Goal: Task Accomplishment & Management: Complete application form

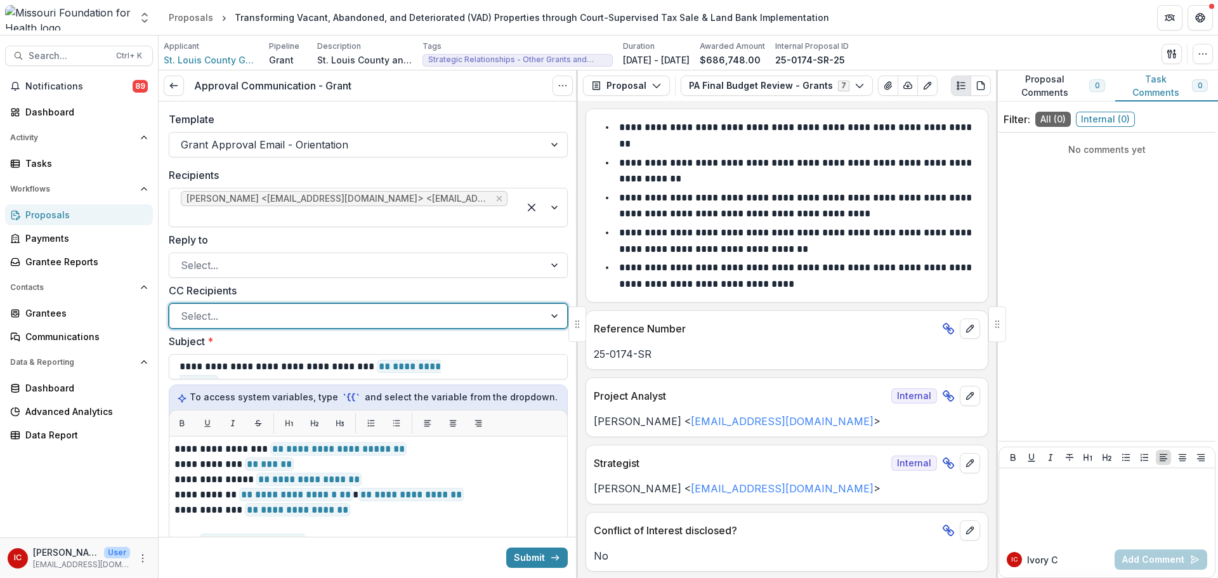
click at [420, 294] on div at bounding box center [357, 316] width 352 height 18
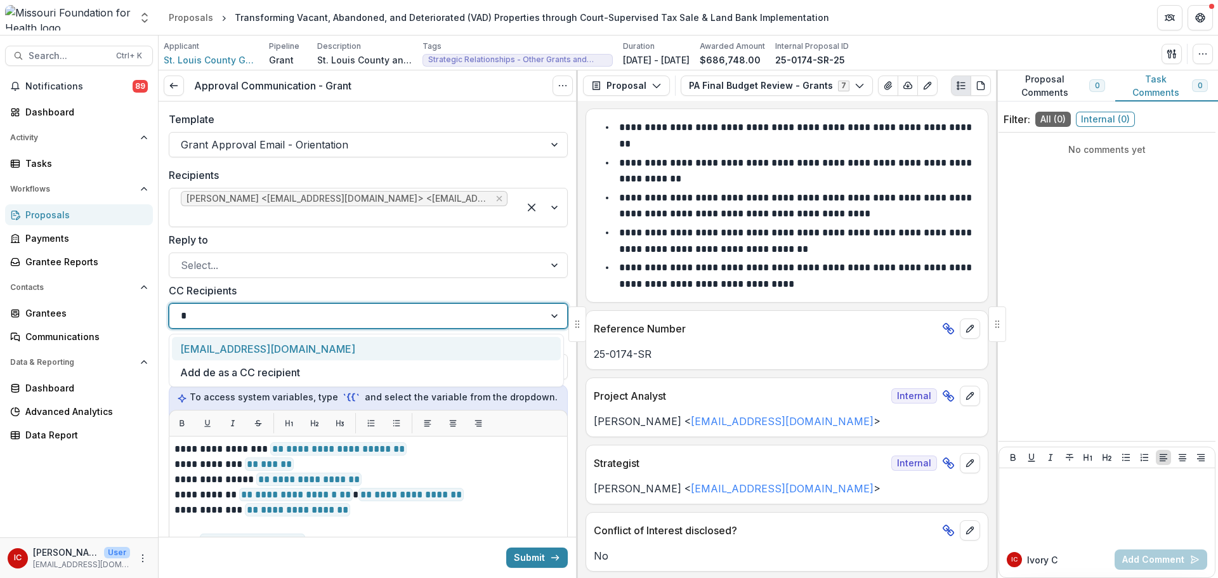
type input "**"
click at [321, 294] on div "[EMAIL_ADDRESS][DOMAIN_NAME]" at bounding box center [366, 348] width 389 height 23
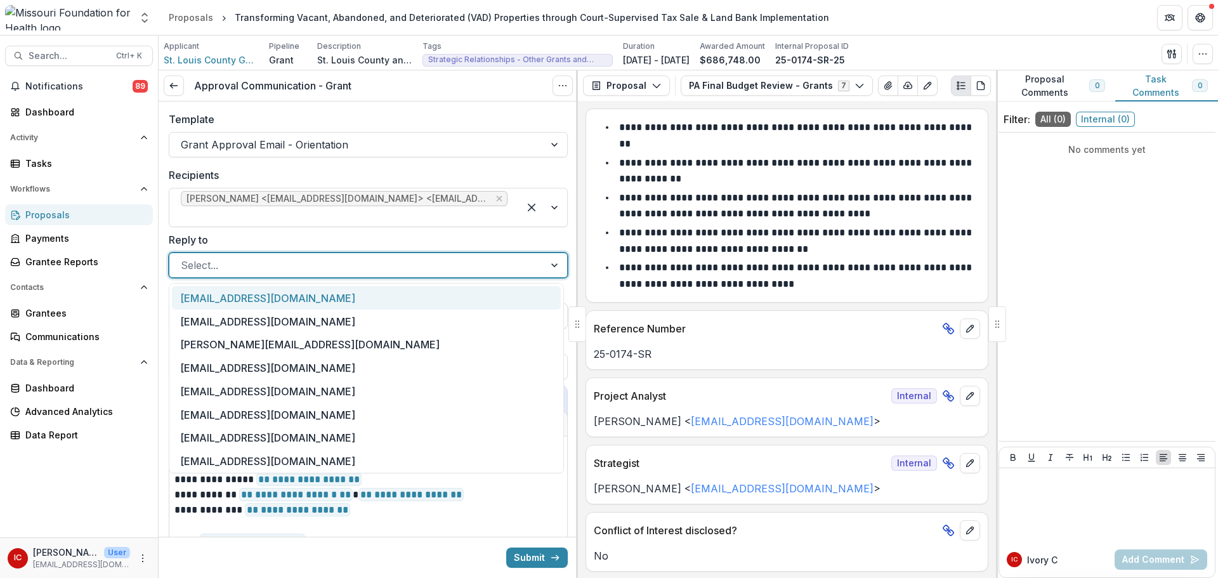
click at [275, 271] on div at bounding box center [357, 265] width 352 height 18
type input "**"
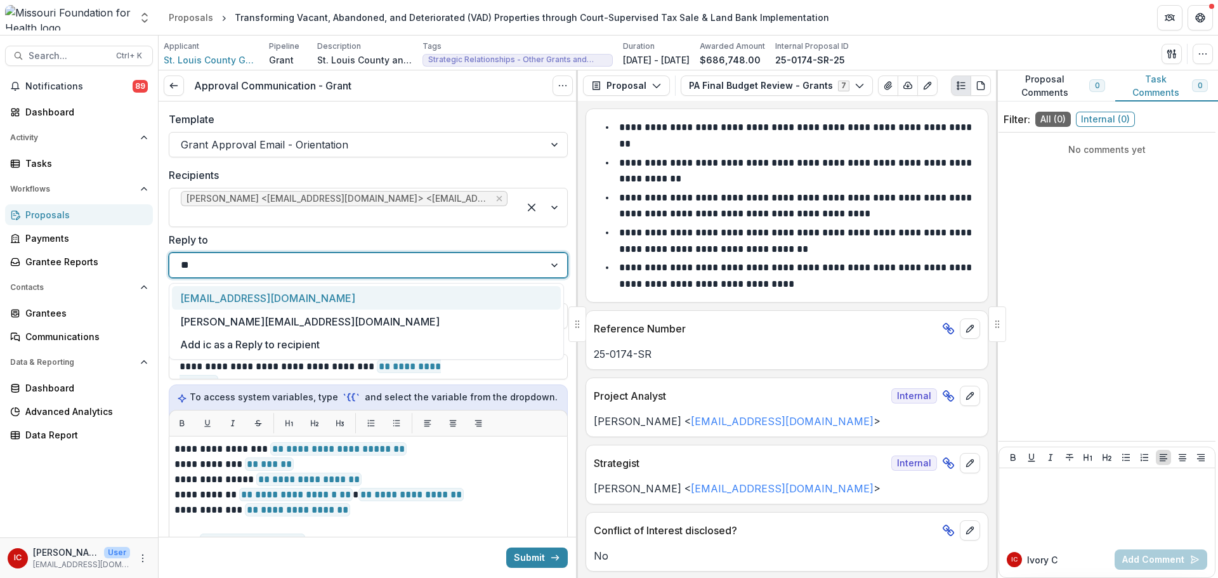
click at [265, 294] on div "[EMAIL_ADDRESS][DOMAIN_NAME]" at bounding box center [366, 297] width 389 height 23
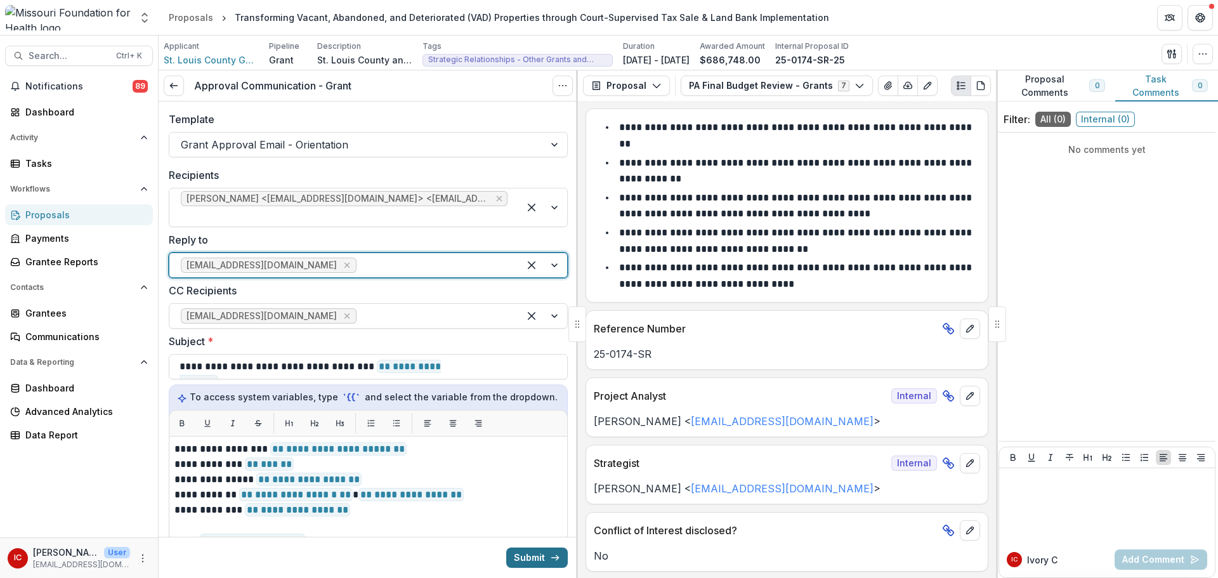
click at [523, 294] on button "Submit" at bounding box center [537, 558] width 62 height 20
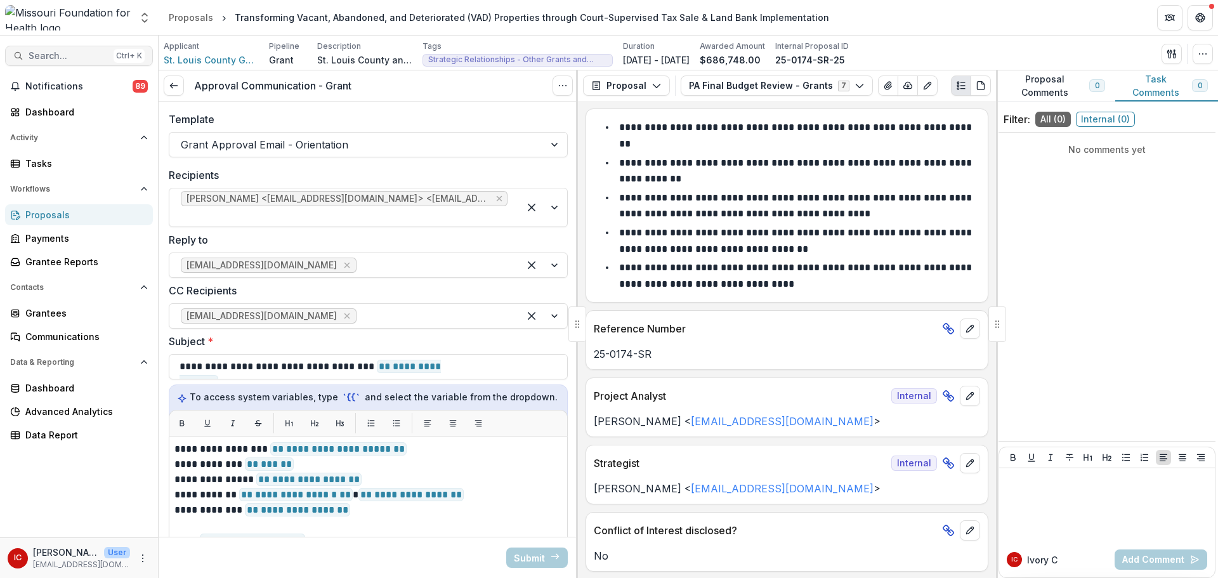
click at [72, 54] on span "Search..." at bounding box center [69, 56] width 80 height 11
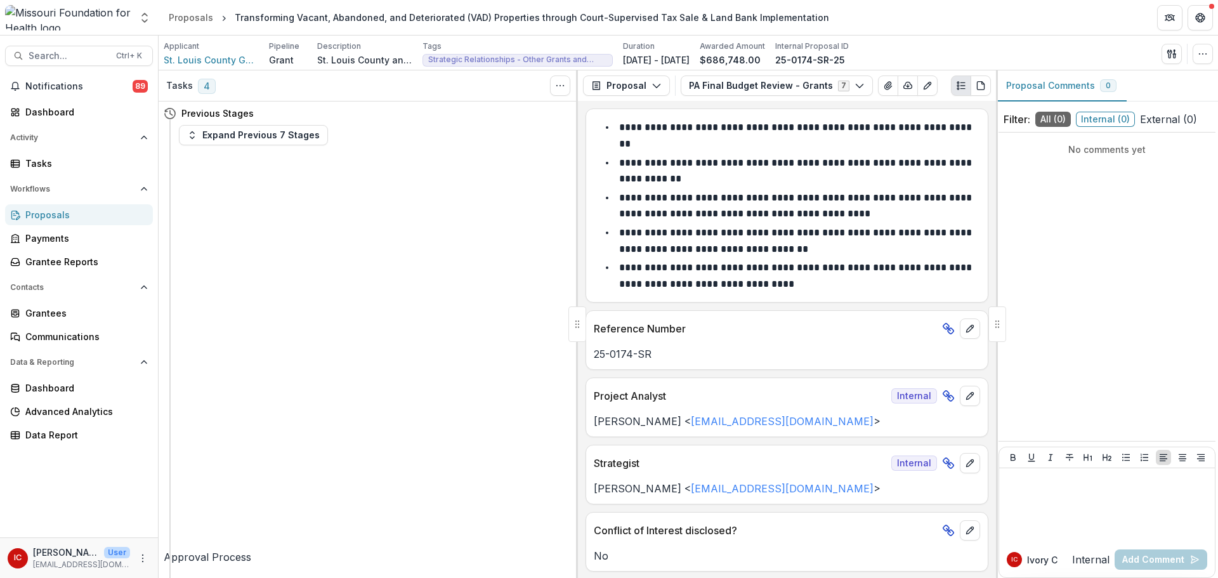
type input "**********"
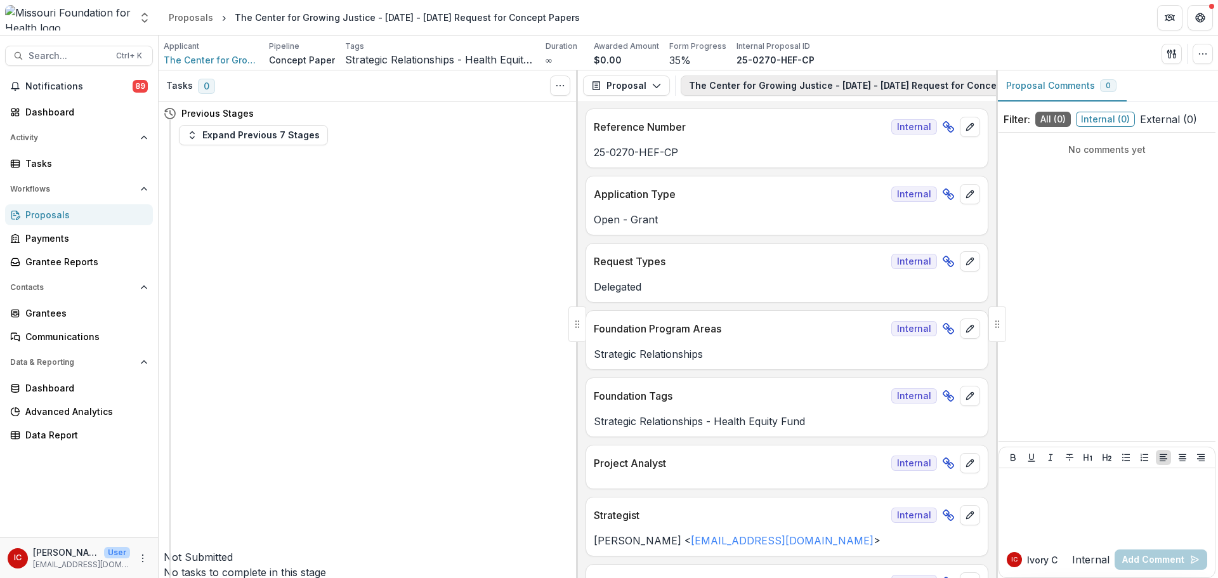
click at [799, 81] on button "The Center for Growing Justice - [DATE] - [DATE] Request for Concept Papers 1" at bounding box center [880, 86] width 398 height 20
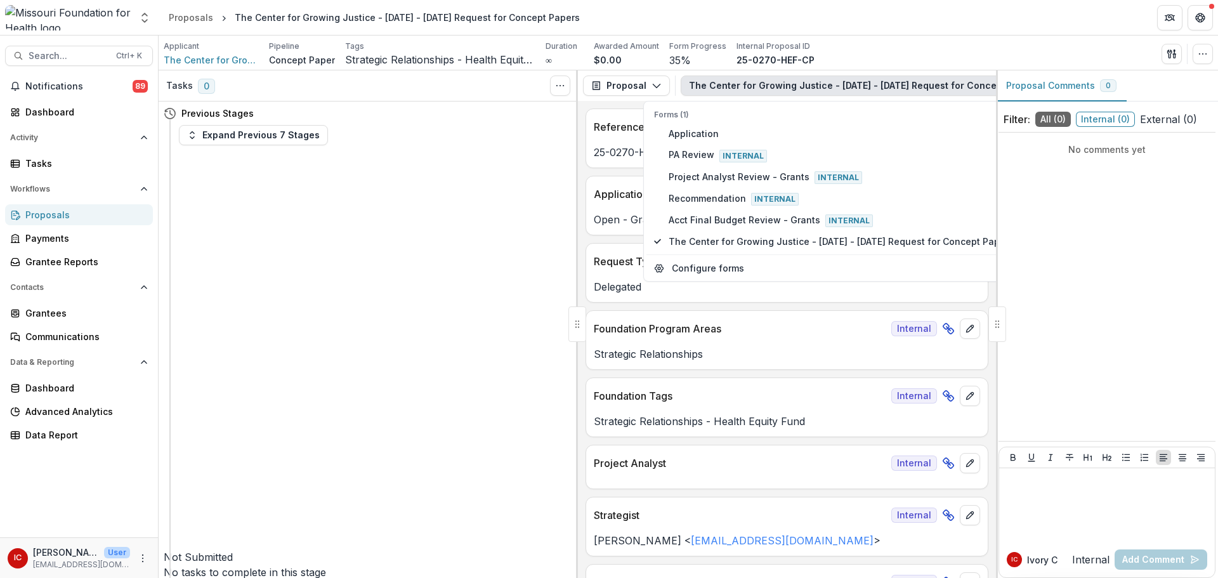
click at [1004, 294] on div at bounding box center [998, 324] width 18 height 36
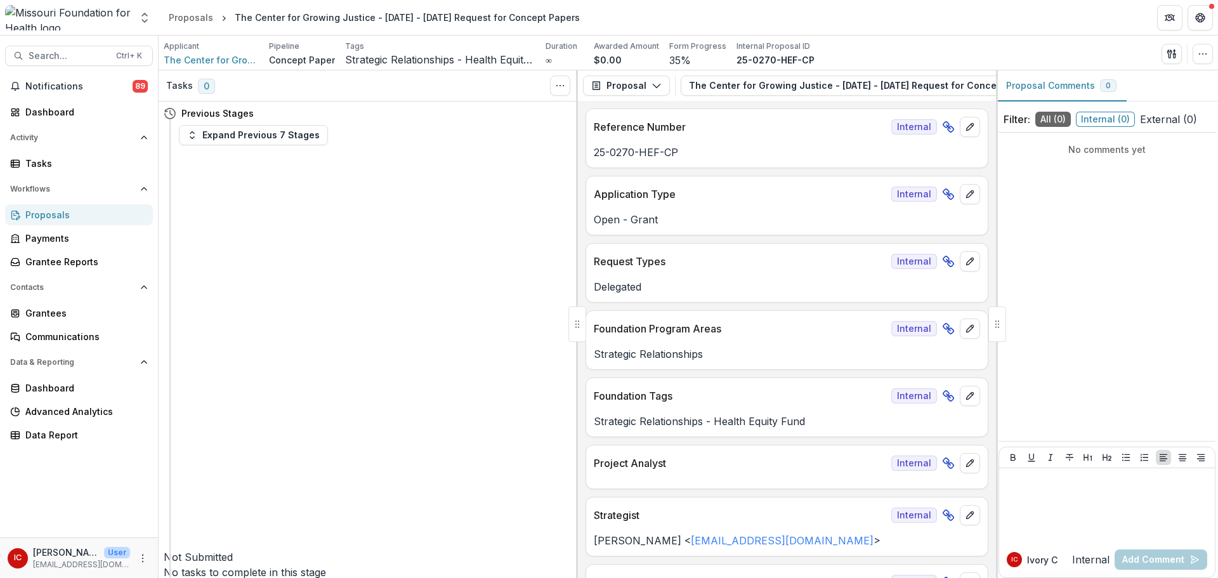
click at [1001, 294] on div at bounding box center [998, 324] width 18 height 36
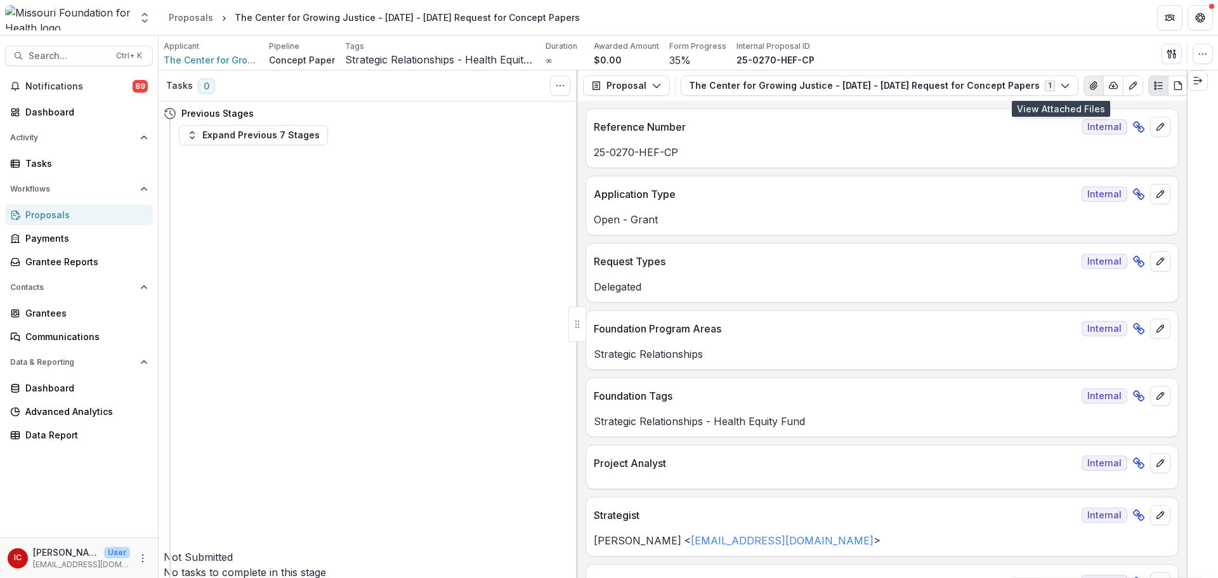
click at [1089, 91] on icon "View Attached Files" at bounding box center [1094, 86] width 10 height 10
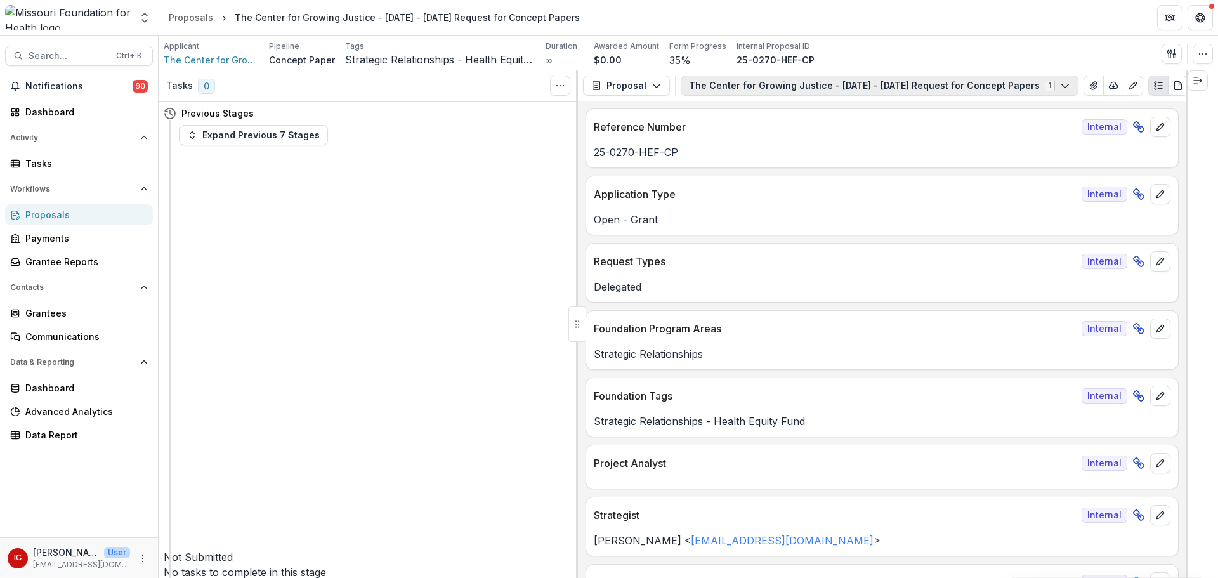
click at [1037, 88] on button "The Center for Growing Justice - [DATE] - [DATE] Request for Concept Papers 1" at bounding box center [880, 86] width 398 height 20
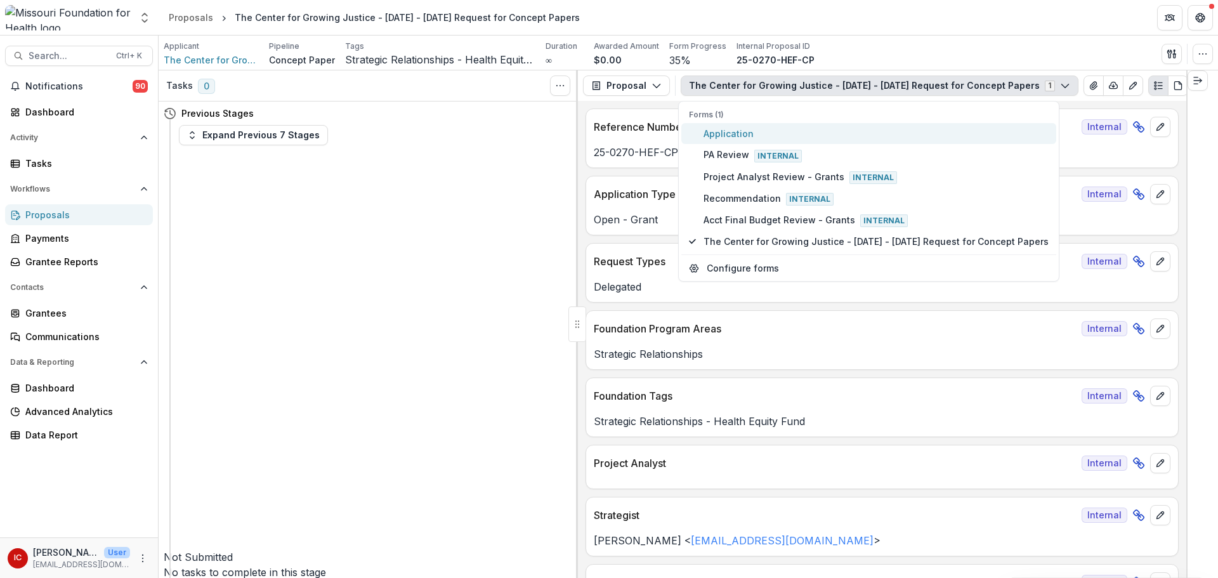
click at [749, 126] on button "Application" at bounding box center [868, 133] width 375 height 21
click at [762, 129] on span "Application" at bounding box center [876, 133] width 345 height 13
click at [720, 136] on span "Application" at bounding box center [876, 133] width 345 height 13
click at [694, 134] on polygon "button" at bounding box center [692, 133] width 7 height 5
click at [719, 135] on span "Application" at bounding box center [876, 133] width 345 height 13
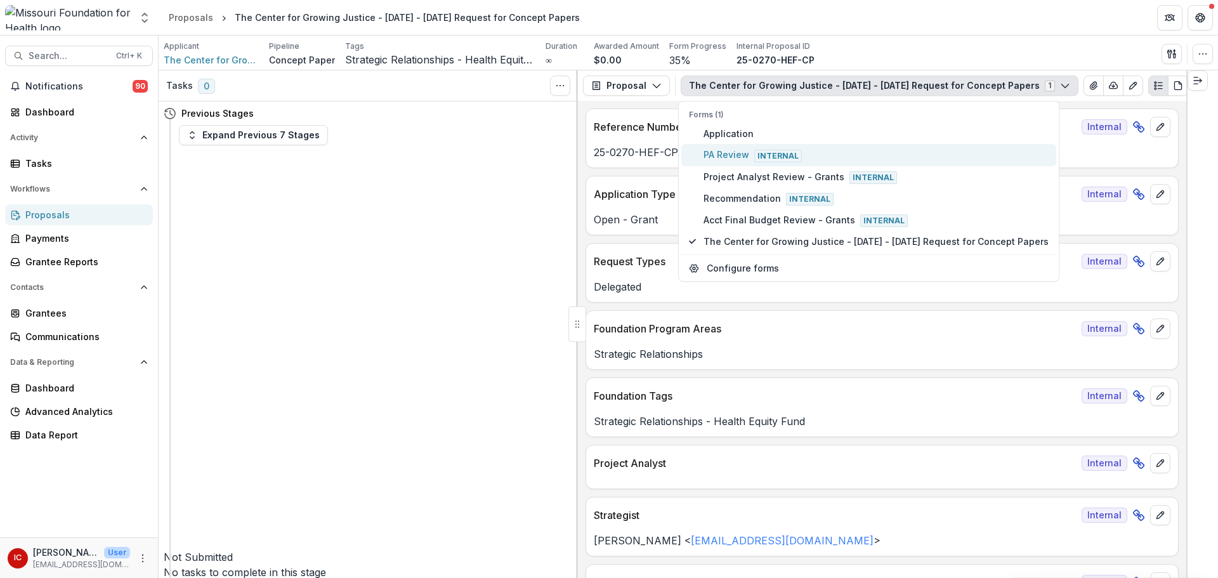
click at [734, 157] on span "PA Review Internal" at bounding box center [876, 155] width 345 height 14
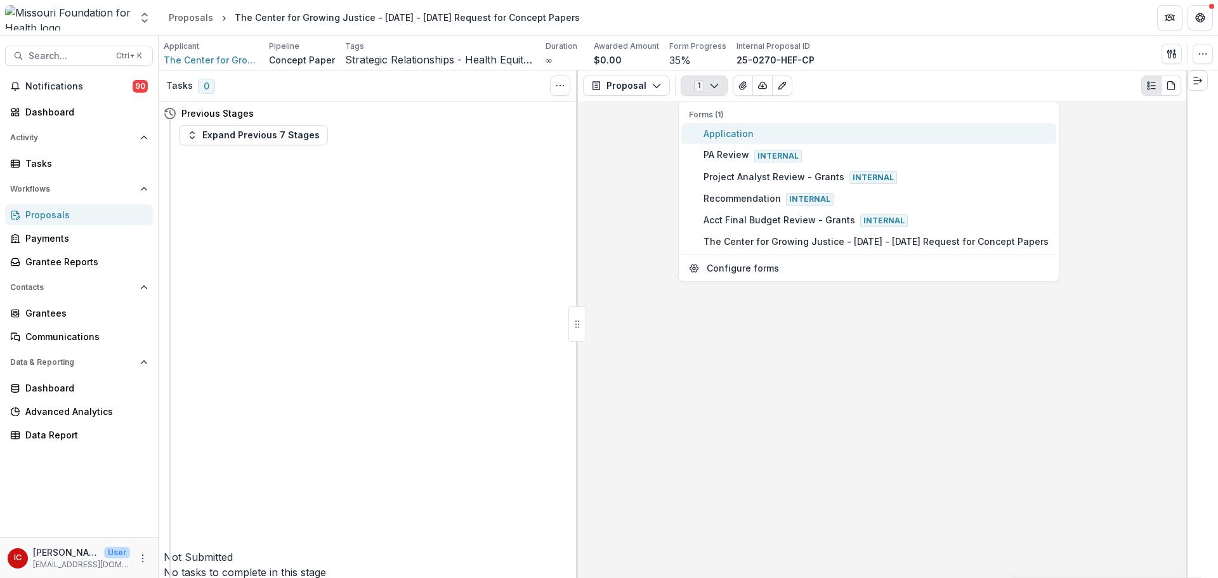
click at [721, 136] on span "Application" at bounding box center [876, 133] width 345 height 13
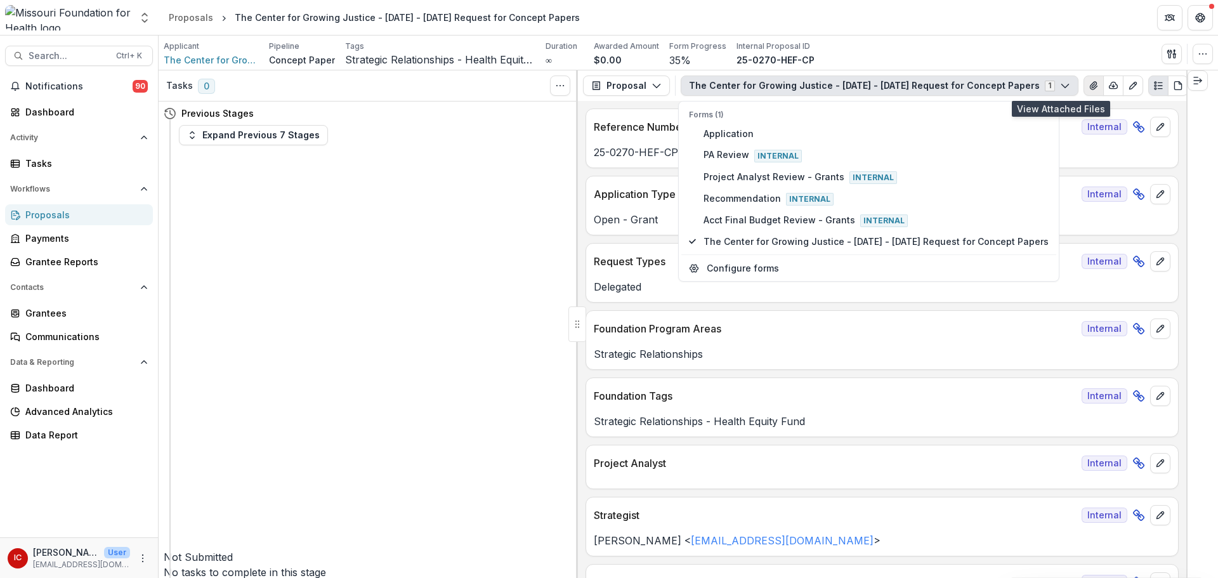
click at [1089, 88] on icon "View Attached Files" at bounding box center [1094, 86] width 10 height 10
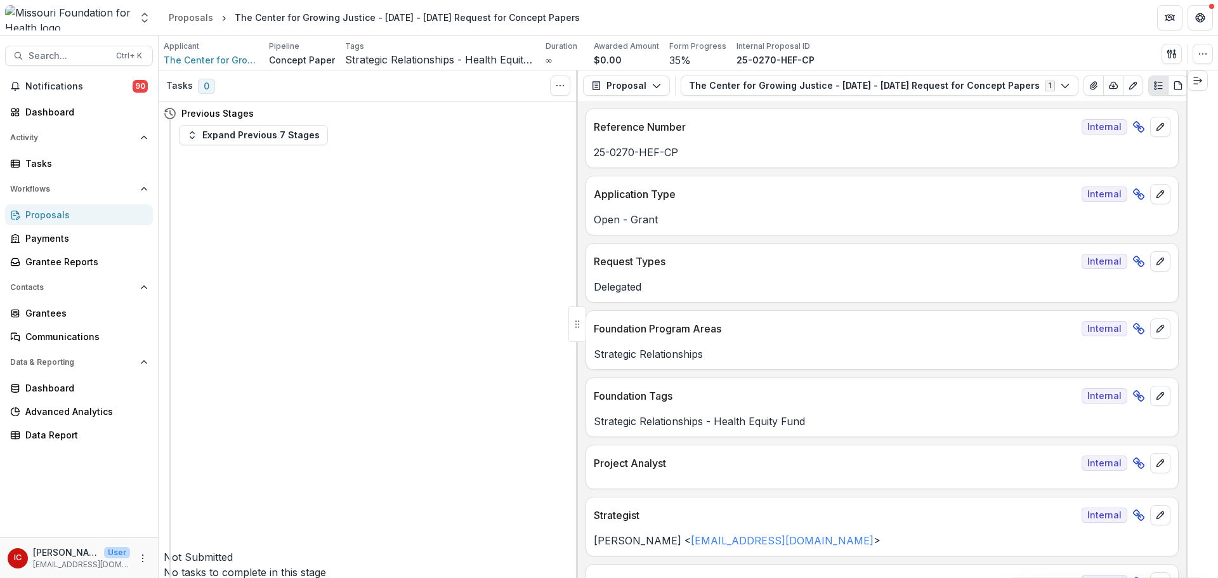
click at [709, 90] on button "The Center for Growing Justice - [DATE] - [DATE] Request for Concept Papers 1" at bounding box center [880, 86] width 398 height 20
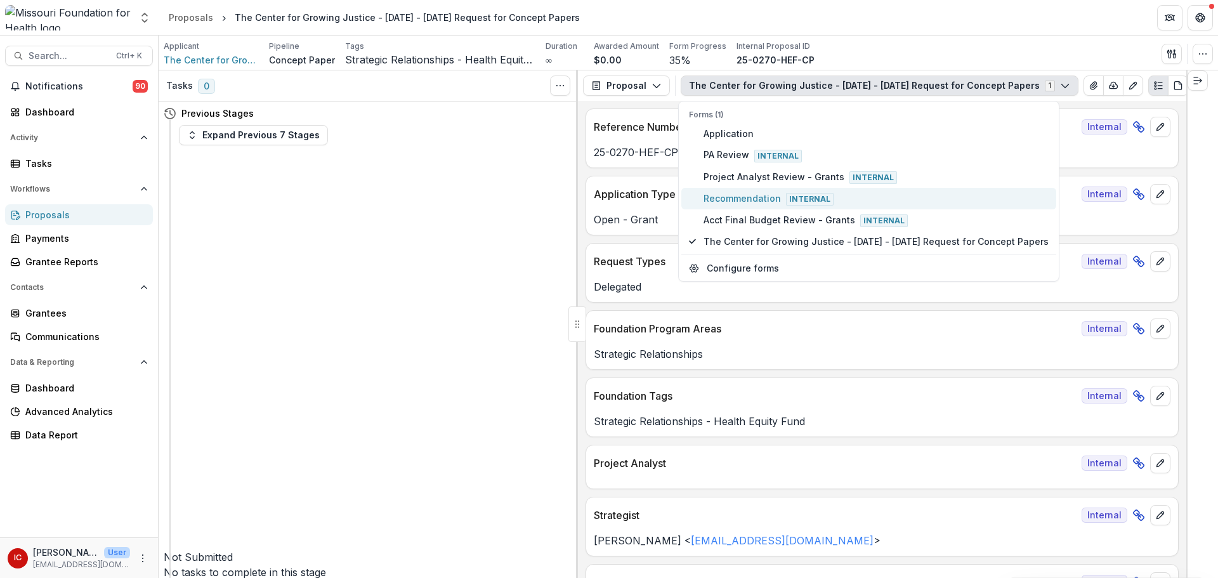
click at [751, 192] on span "Recommendation Internal" at bounding box center [876, 199] width 345 height 14
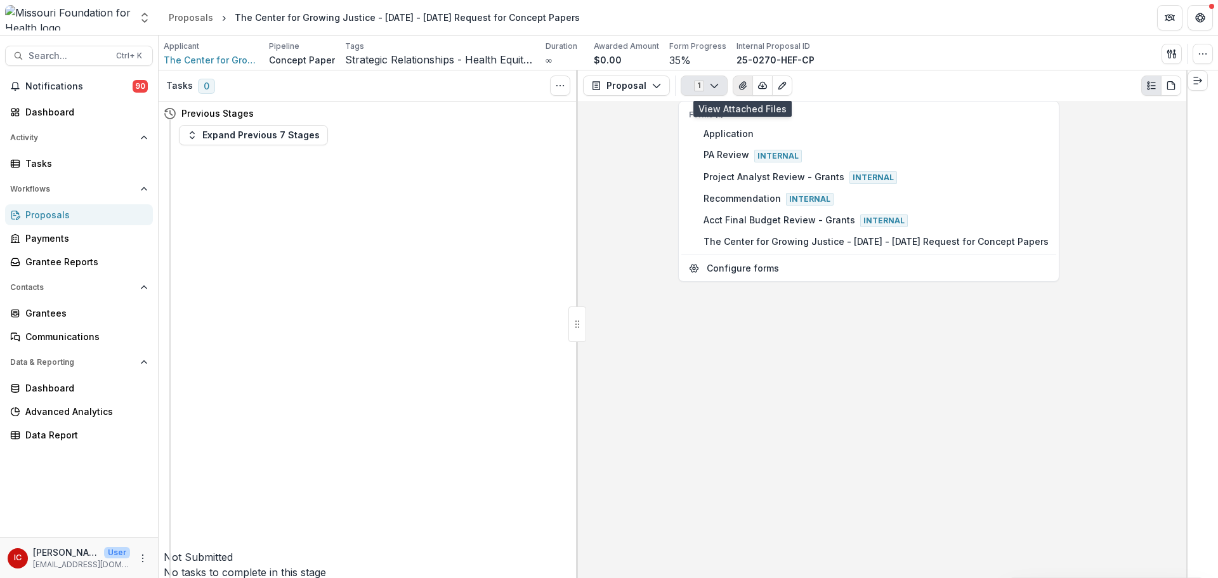
click at [746, 89] on button "View Attached Files" at bounding box center [743, 86] width 20 height 20
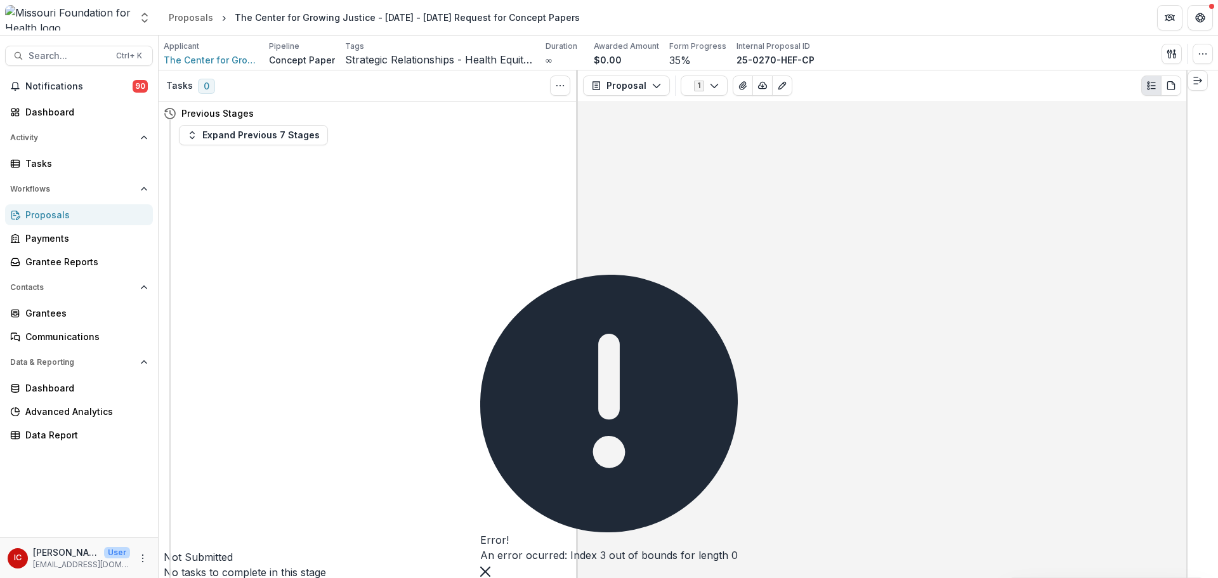
click at [195, 134] on icon "button" at bounding box center [192, 135] width 10 height 10
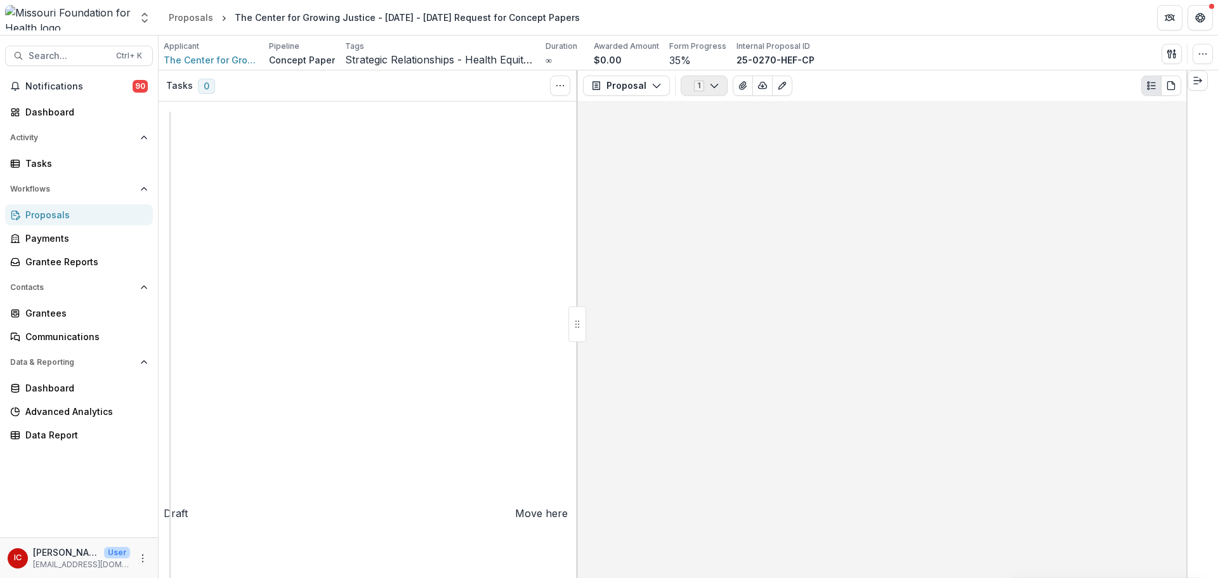
click at [712, 90] on icon "button" at bounding box center [714, 86] width 10 height 10
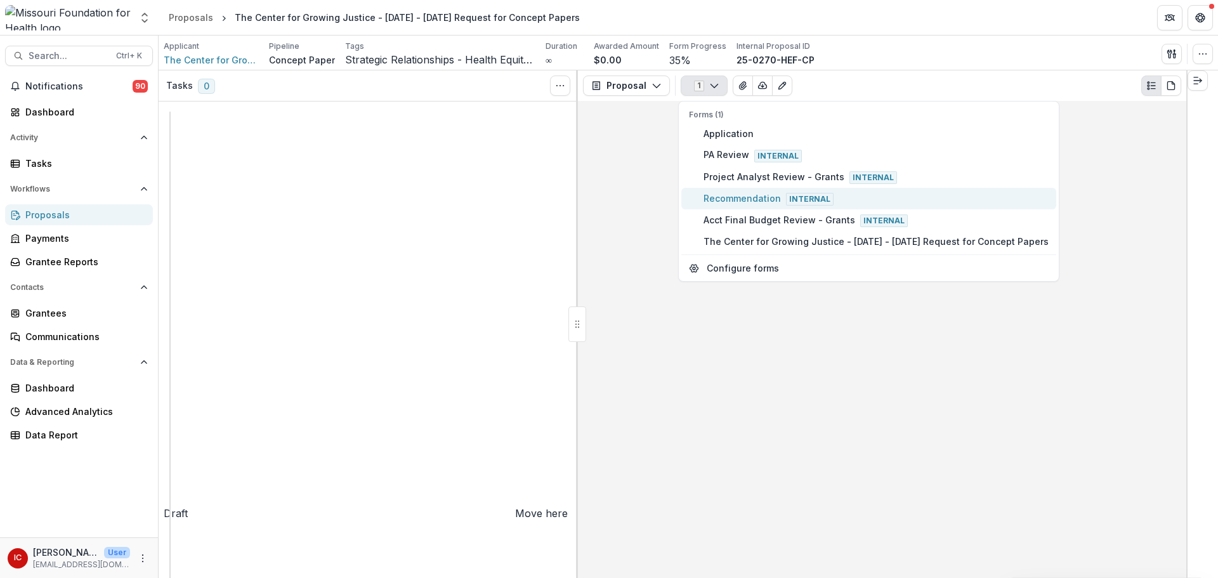
click at [762, 203] on span "Recommendation Internal" at bounding box center [876, 199] width 345 height 14
click at [706, 197] on span "Recommendation Internal" at bounding box center [876, 199] width 345 height 14
click at [742, 203] on span "Recommendation Internal" at bounding box center [876, 199] width 345 height 14
click at [625, 84] on button "Proposal" at bounding box center [626, 86] width 87 height 20
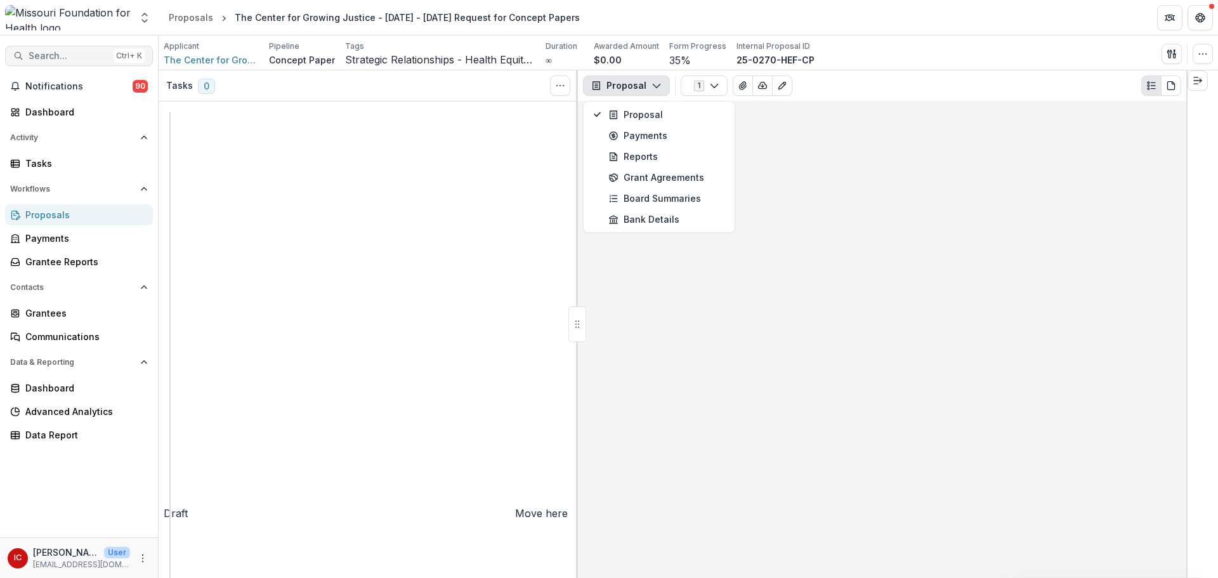
click at [42, 52] on span "Search..." at bounding box center [69, 56] width 80 height 11
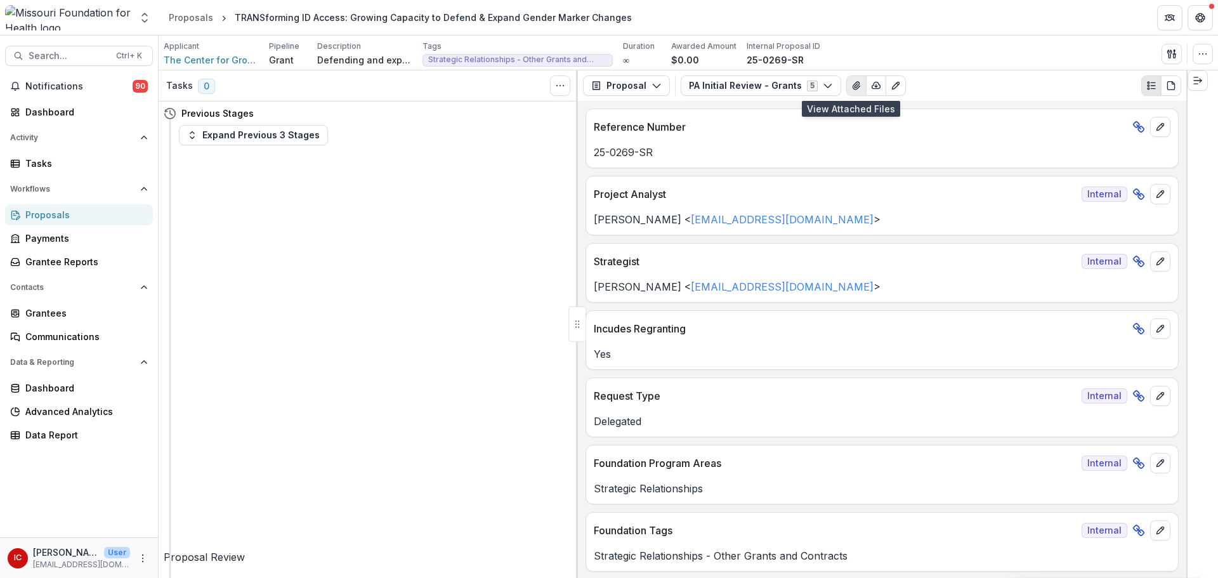
click at [853, 88] on icon "View Attached Files" at bounding box center [856, 86] width 7 height 8
click at [806, 78] on button "PA Initial Review - Grants 5" at bounding box center [761, 86] width 161 height 20
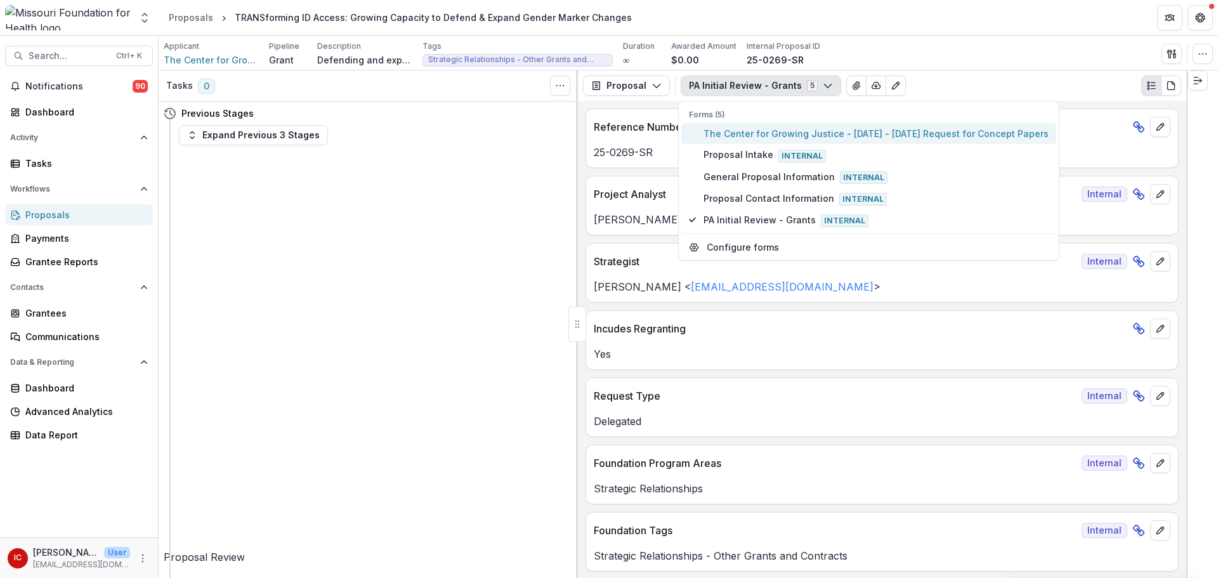
click at [774, 136] on span "The Center for Growing Justice - [DATE] - [DATE] Request for Concept Papers" at bounding box center [876, 133] width 345 height 13
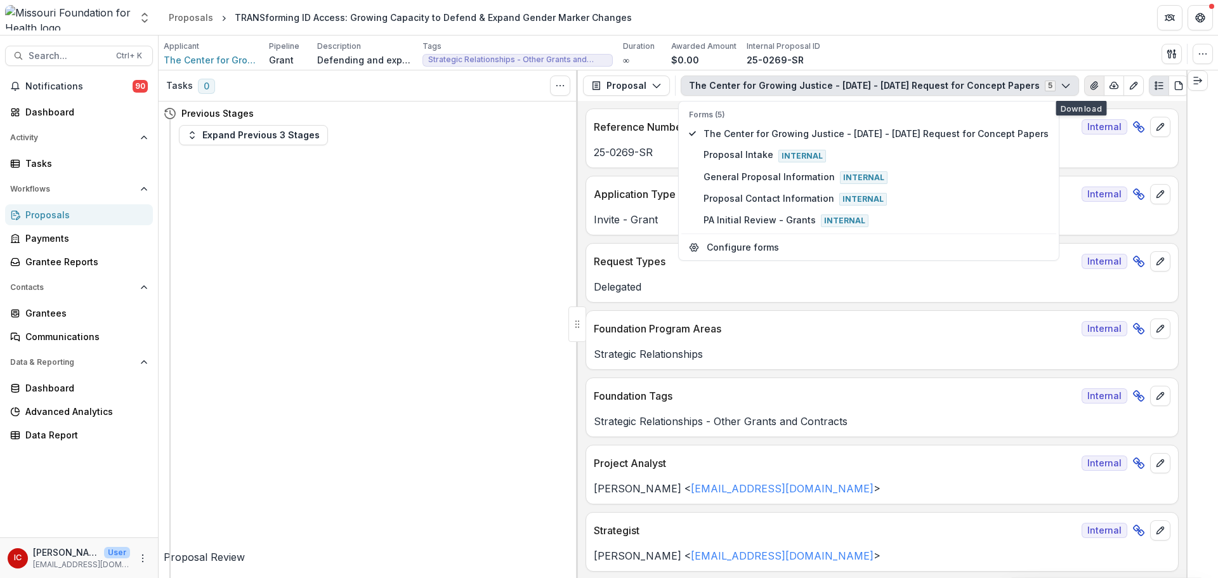
click at [1091, 83] on icon "View Attached Files" at bounding box center [1094, 86] width 7 height 8
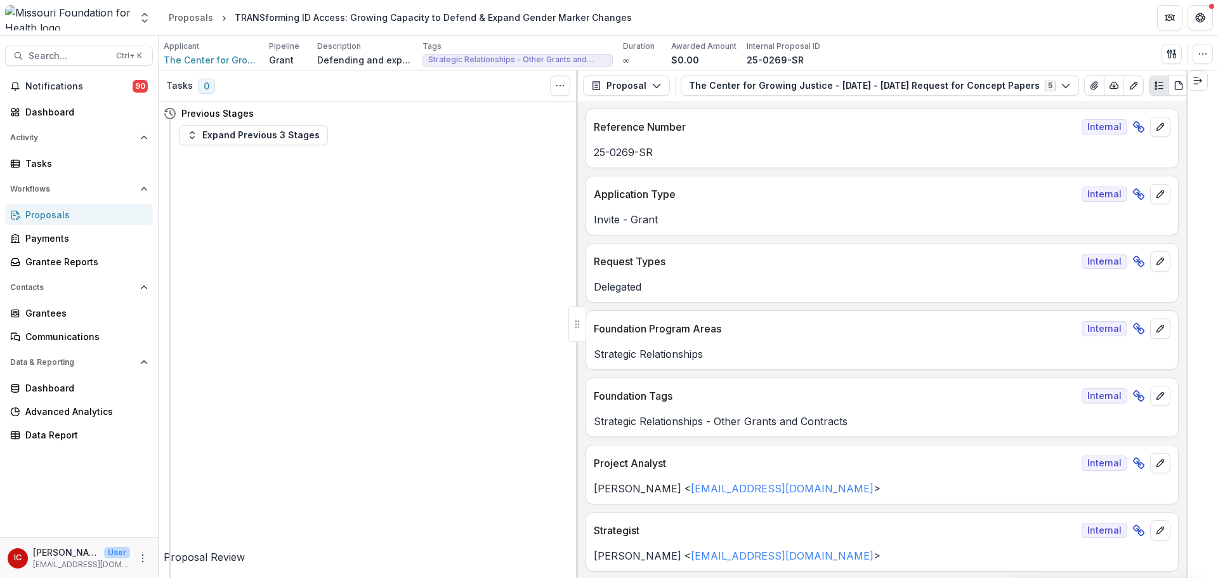
scroll to position [72, 0]
